Goal: Find specific page/section: Find specific page/section

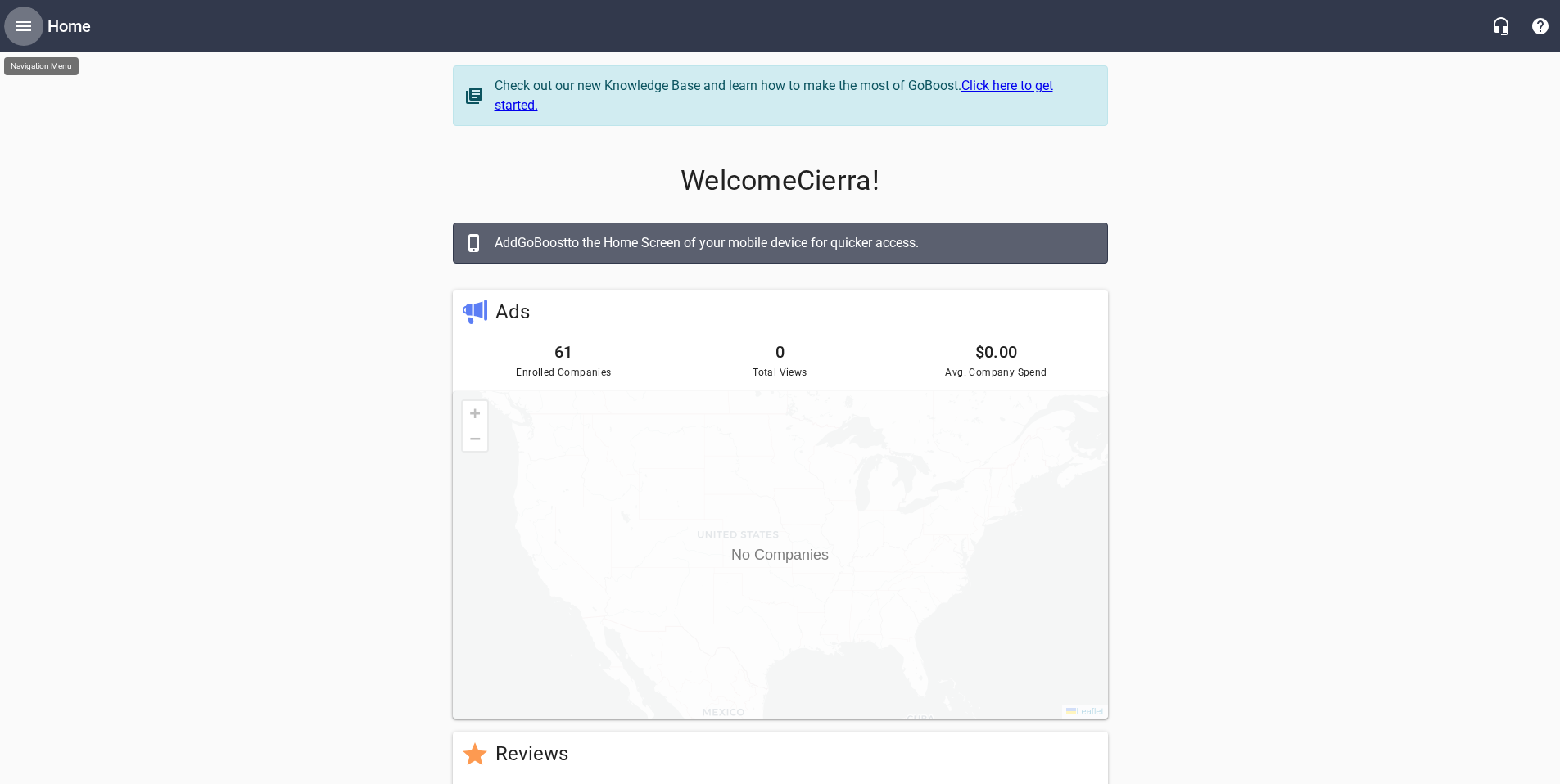
click at [33, 23] on icon "Open drawer" at bounding box center [24, 27] width 20 height 20
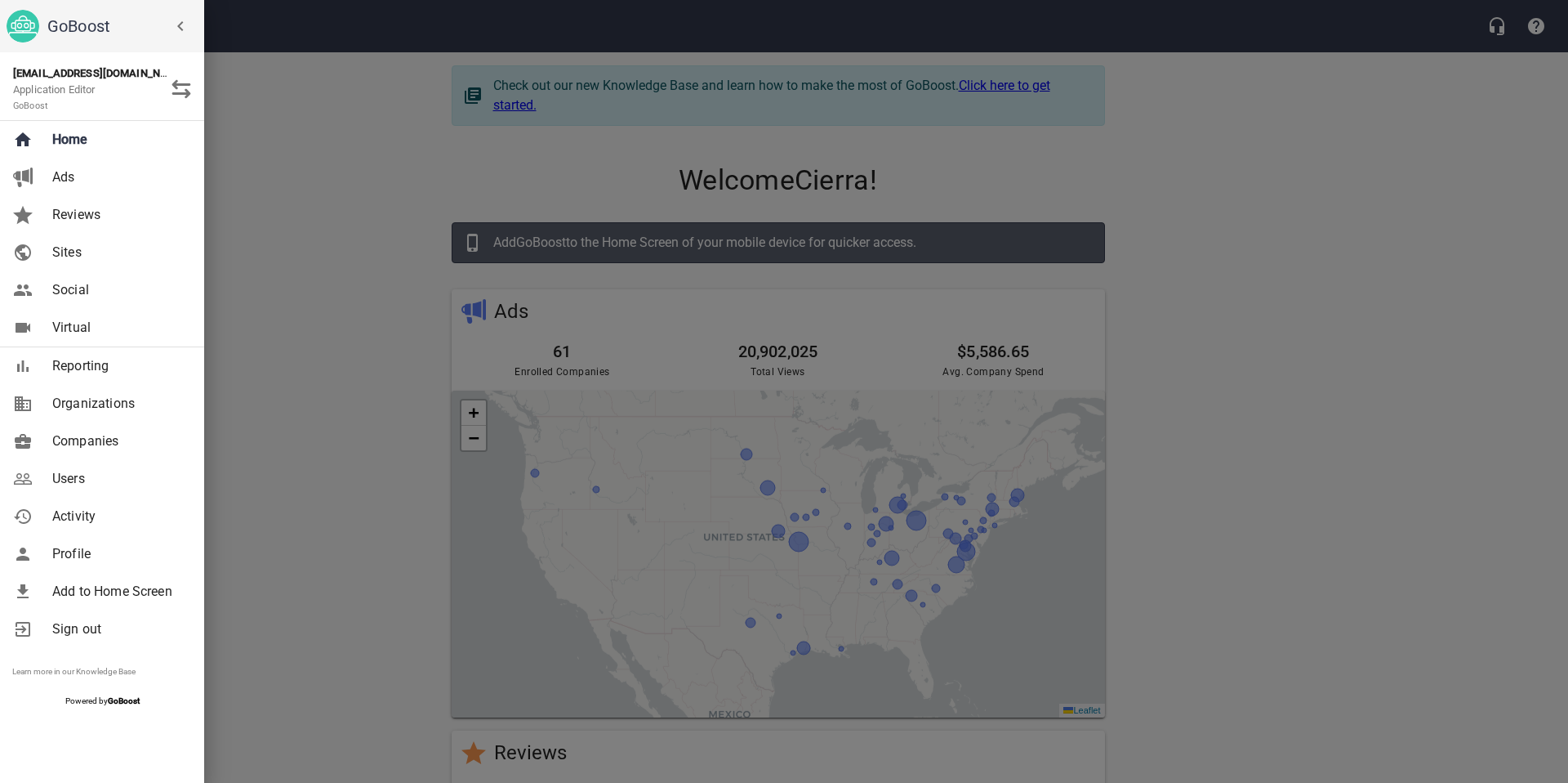
click at [101, 438] on span "Companies" at bounding box center [118, 441] width 132 height 20
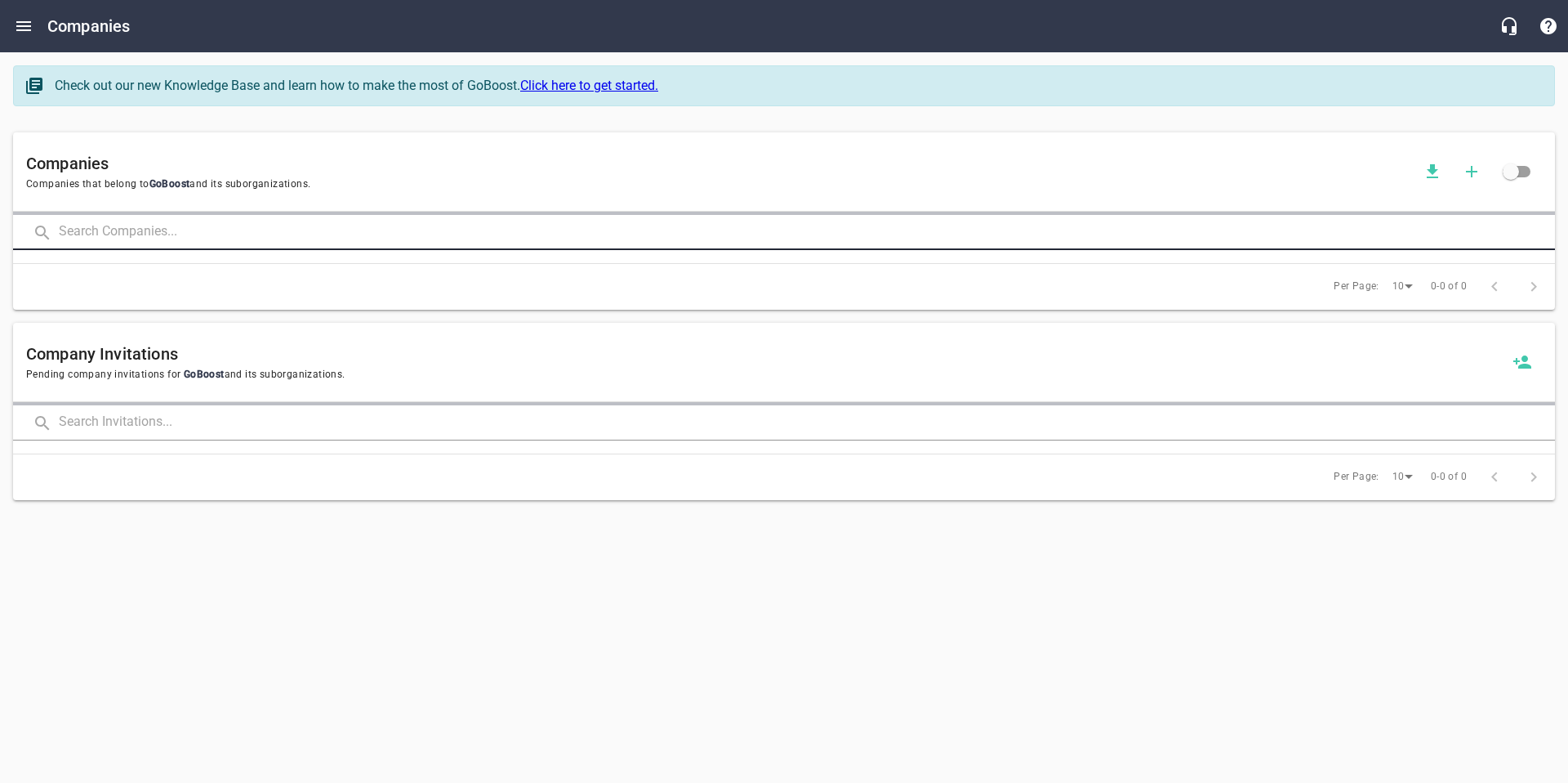
click at [176, 225] on input "text" at bounding box center [807, 233] width 1496 height 36
type input "9"
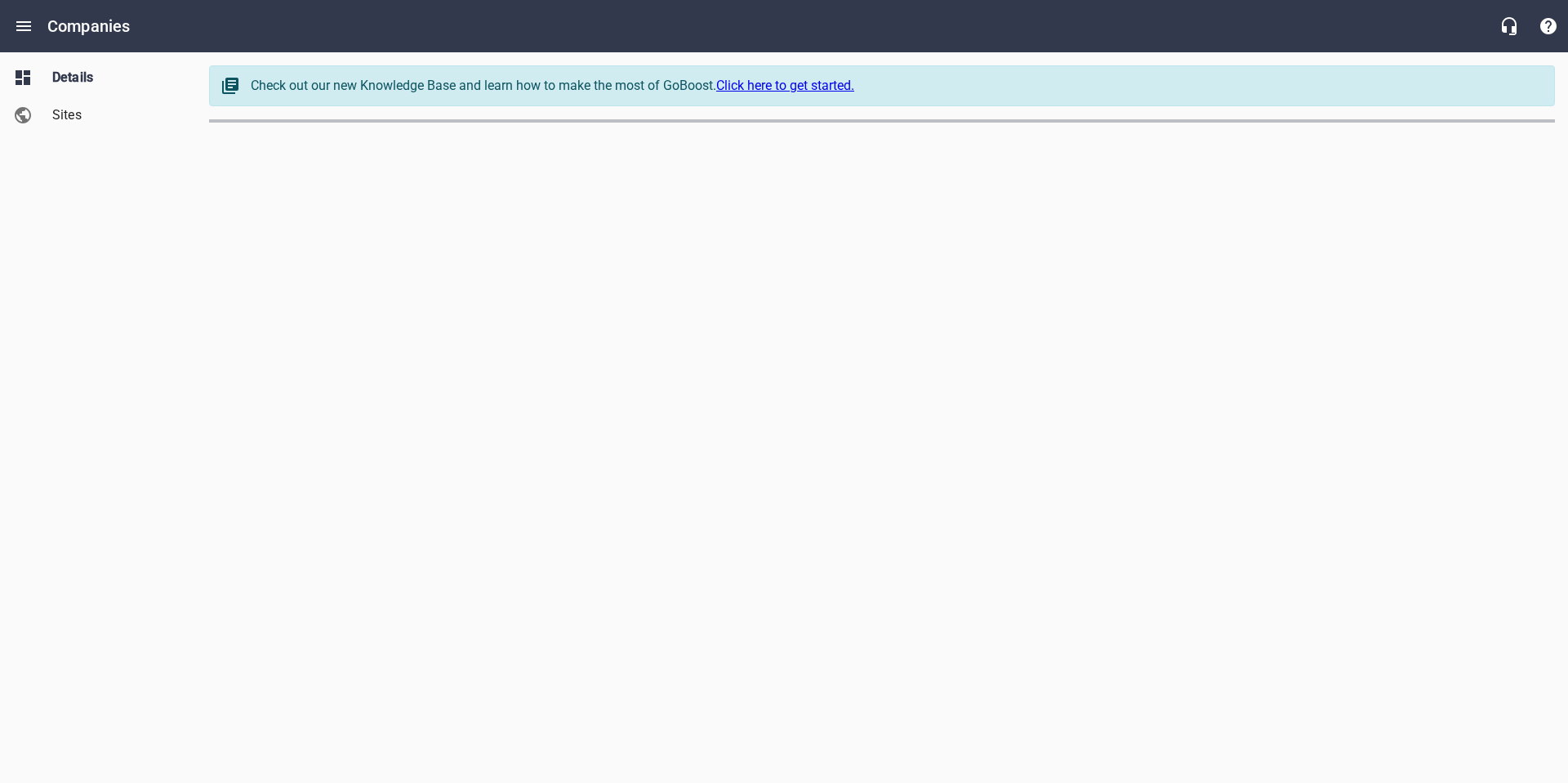
select select "[US_STATE]"
select select "62"
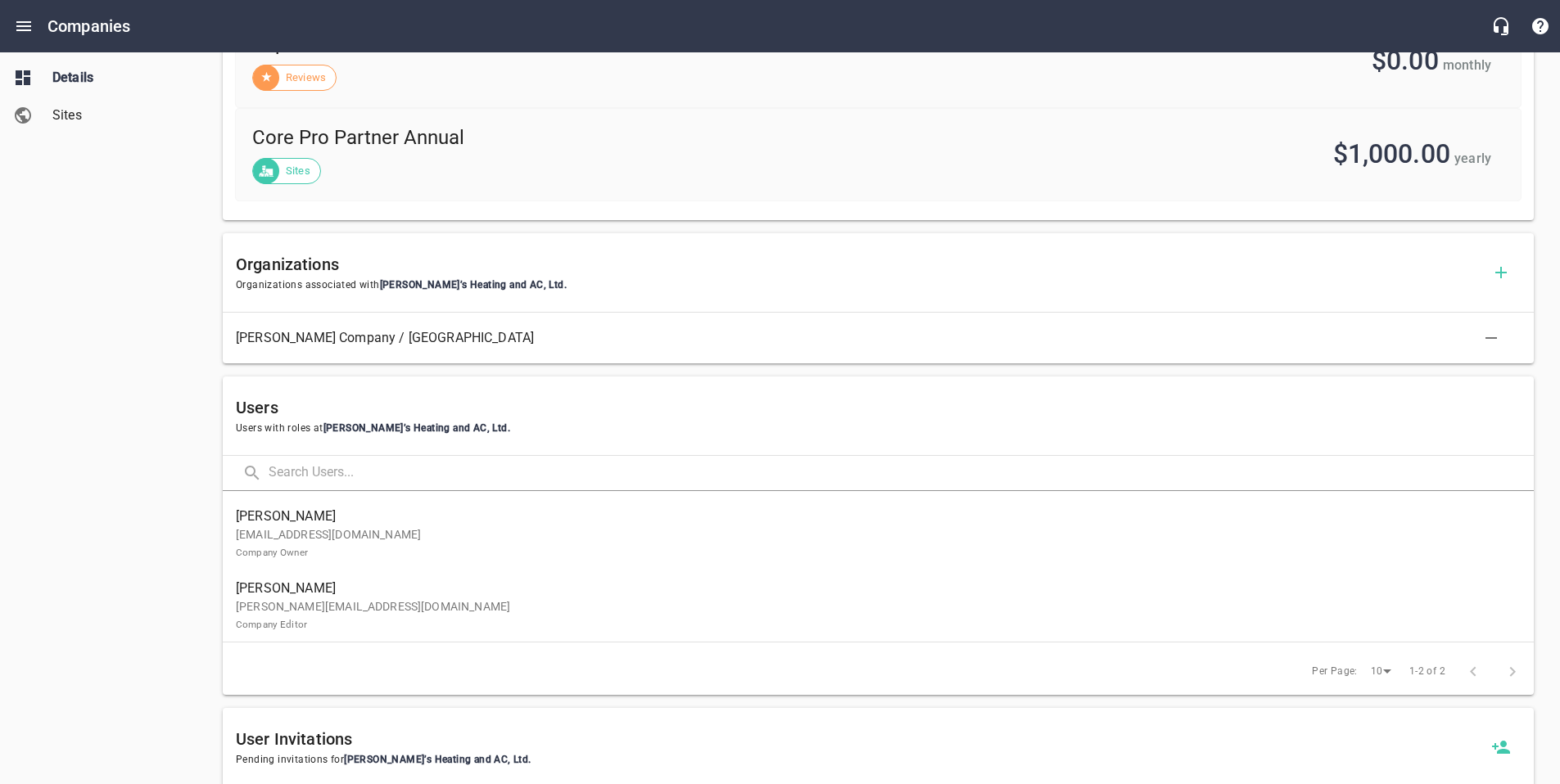
scroll to position [719, 0]
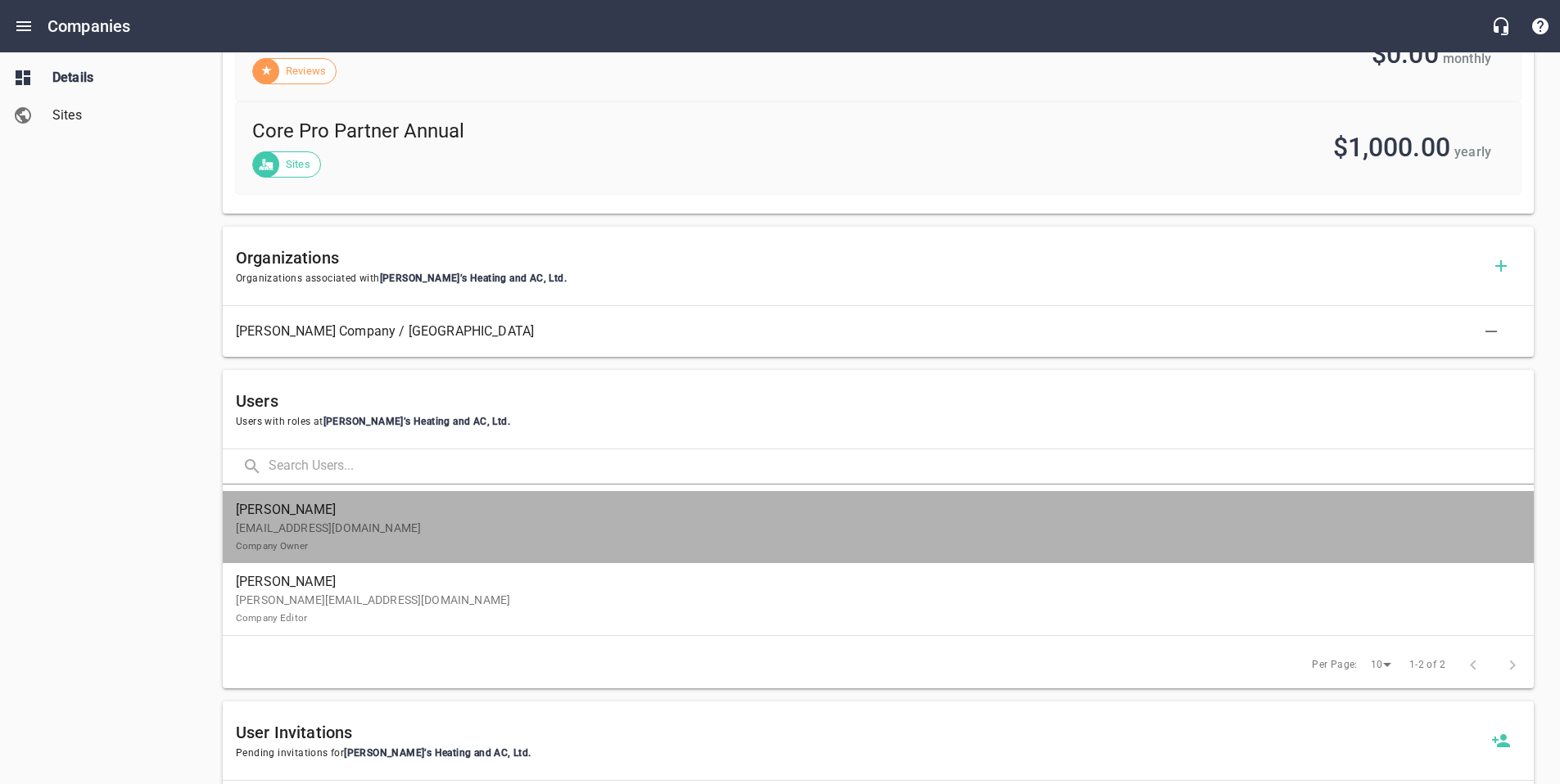
click at [306, 527] on p "[EMAIL_ADDRESS][DOMAIN_NAME] Company Owner" at bounding box center [871, 537] width 1271 height 35
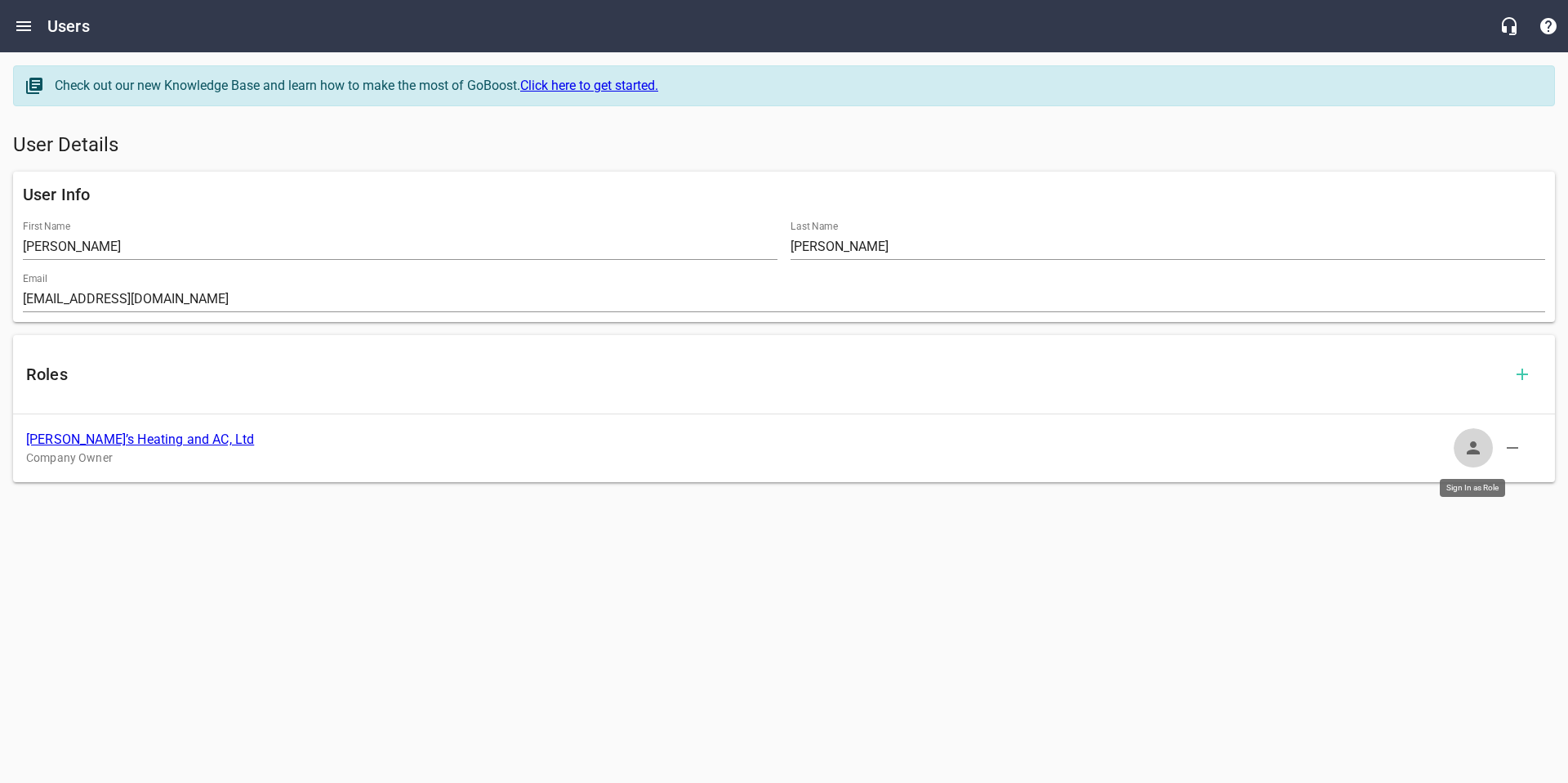
click at [1465, 449] on icon "button" at bounding box center [1473, 448] width 20 height 20
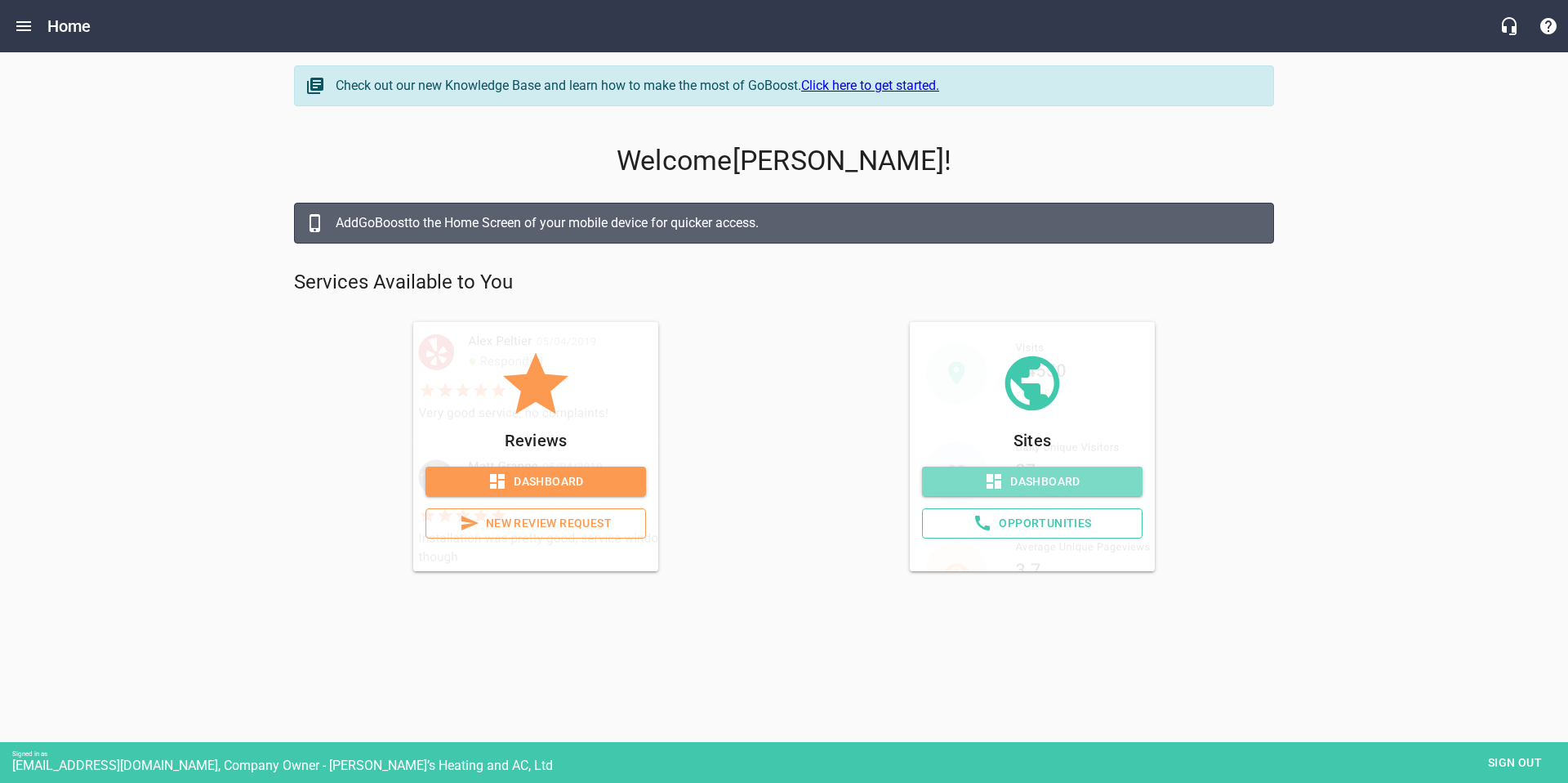
click at [1031, 491] on link "Dashboard" at bounding box center [1031, 482] width 220 height 31
